Goal: Communication & Community: Participate in discussion

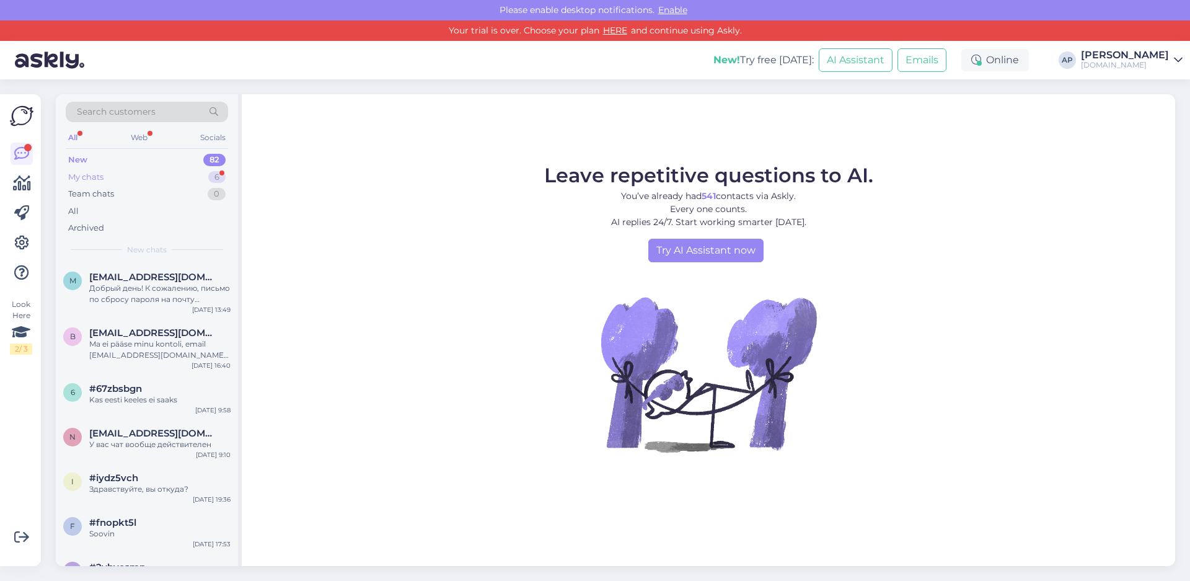
click at [119, 172] on div "My chats 6" at bounding box center [147, 177] width 162 height 17
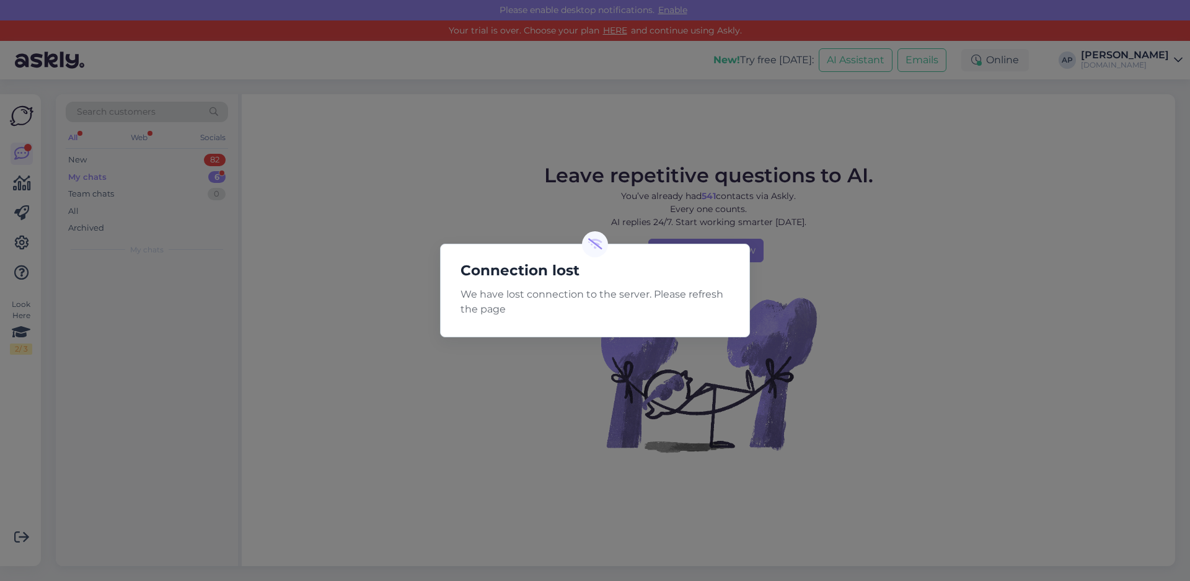
click at [892, 264] on div "Connection lost We have lost connection to the server. Please refresh the page" at bounding box center [595, 290] width 1190 height 581
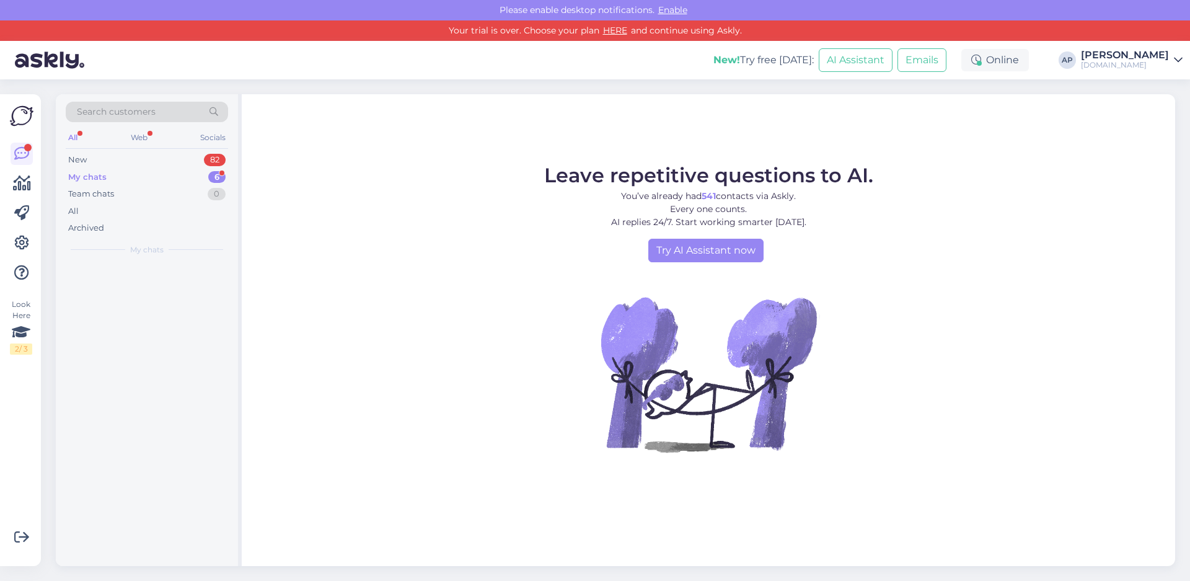
click at [105, 175] on div "My chats" at bounding box center [87, 177] width 38 height 12
click at [68, 182] on div "My chats" at bounding box center [87, 177] width 38 height 12
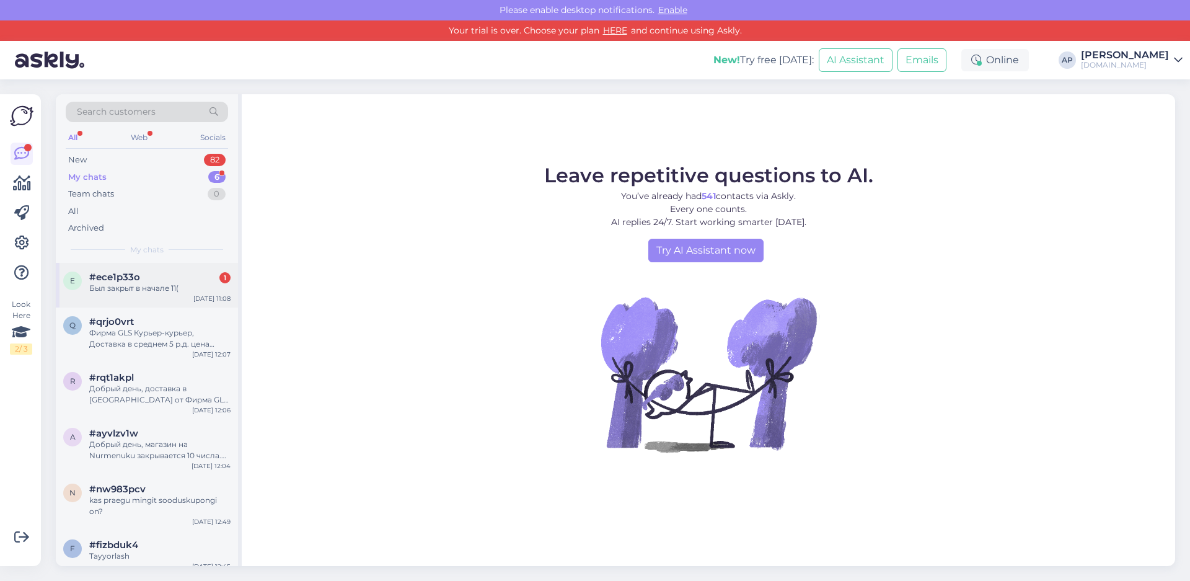
click at [113, 280] on span "#ece1p33o" at bounding box center [114, 276] width 51 height 11
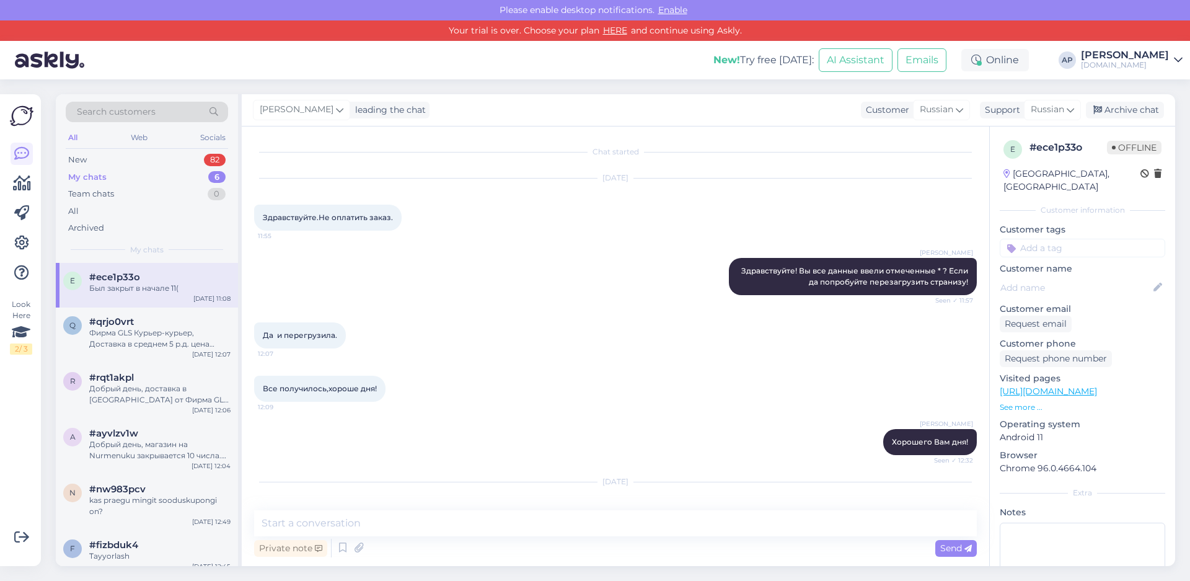
scroll to position [2503, 0]
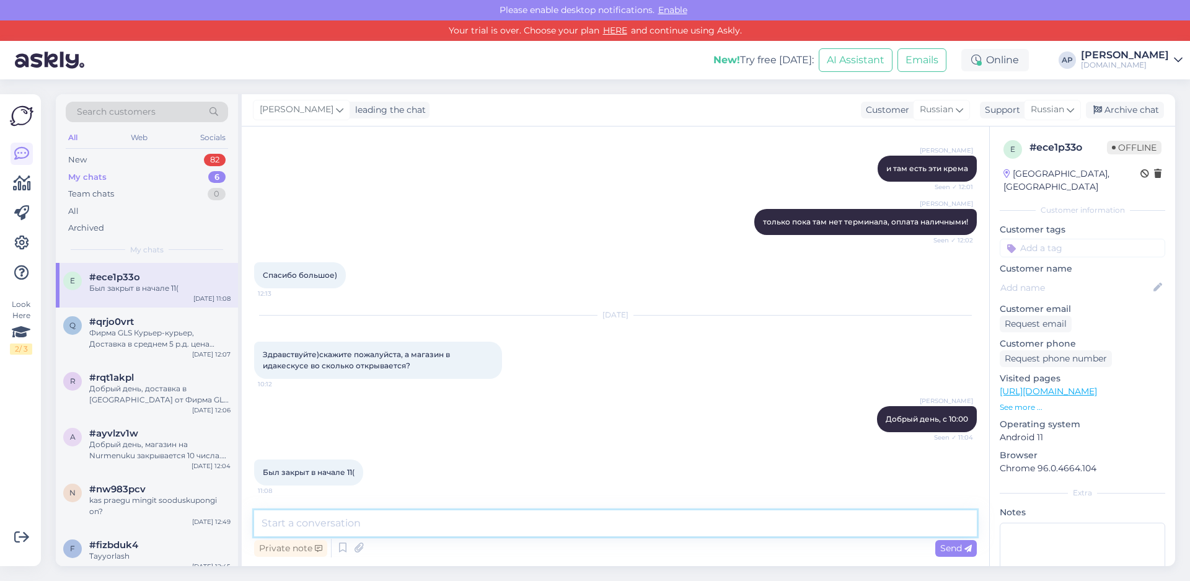
click at [455, 531] on textarea at bounding box center [615, 523] width 723 height 26
type textarea "D"
type textarea "вы с ней разминулись, возможно она ненадолго вышла и забыла поставить часы, при…"
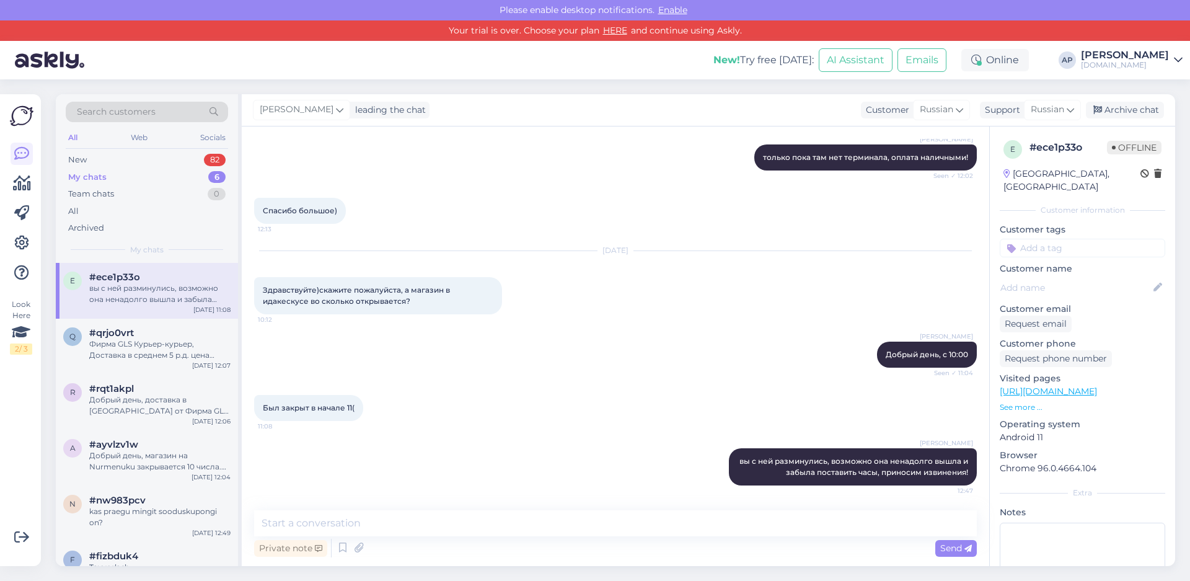
click at [90, 180] on div "My chats" at bounding box center [87, 177] width 38 height 12
